Goal: Task Accomplishment & Management: Manage account settings

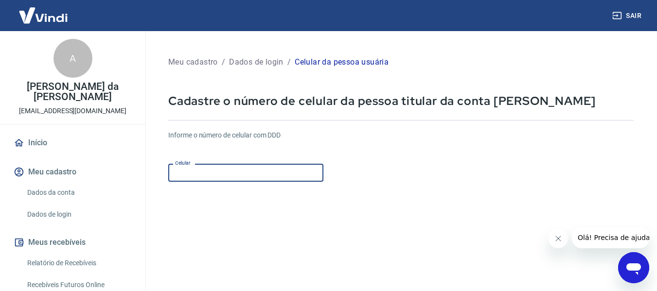
click at [202, 170] on input "Celular" at bounding box center [245, 173] width 155 height 18
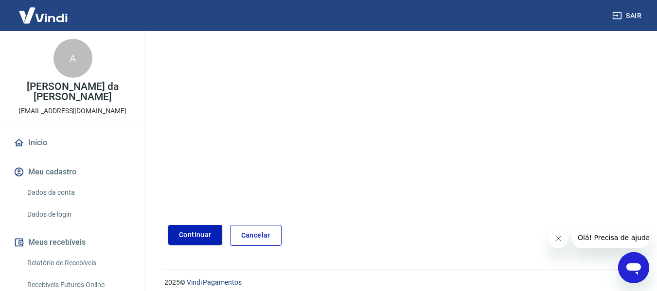
scroll to position [169, 0]
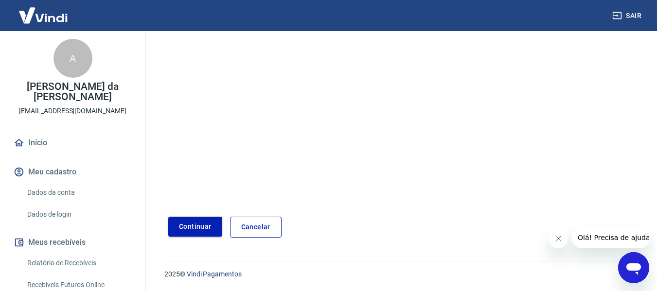
type input "(44) 99889-9656"
click at [189, 227] on button "Continuar" at bounding box center [195, 227] width 54 height 20
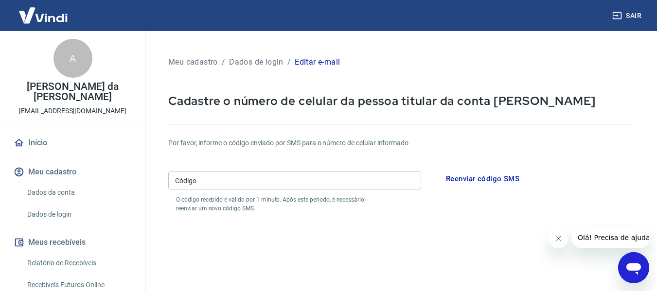
click at [280, 182] on input "Código" at bounding box center [294, 181] width 253 height 18
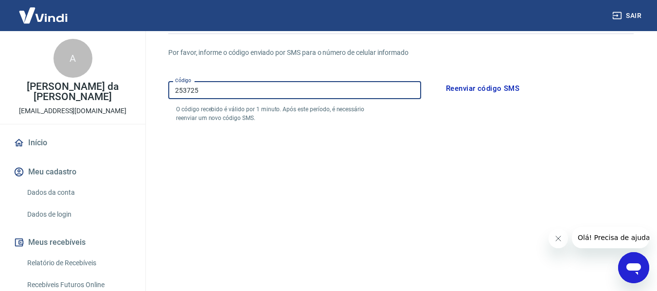
scroll to position [97, 0]
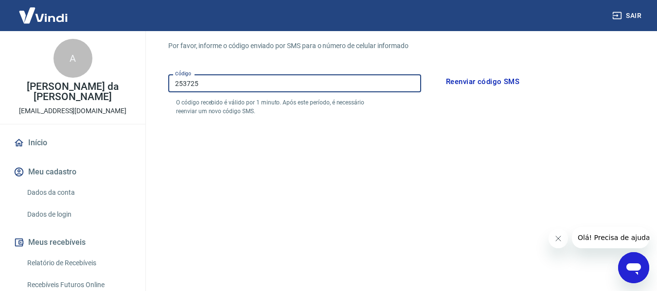
type input "253725"
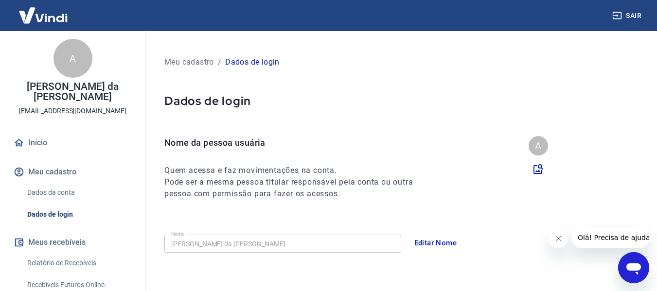
click at [57, 11] on img at bounding box center [43, 15] width 63 height 30
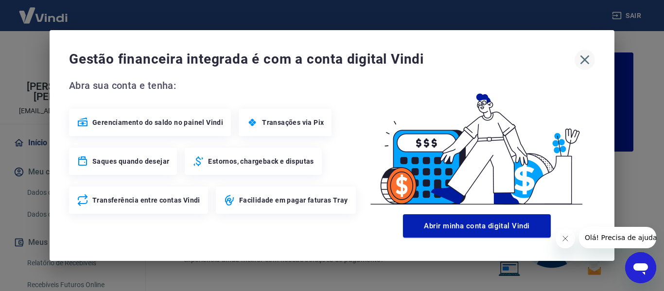
click at [587, 63] on icon "button" at bounding box center [585, 60] width 16 height 16
